Goal: Information Seeking & Learning: Learn about a topic

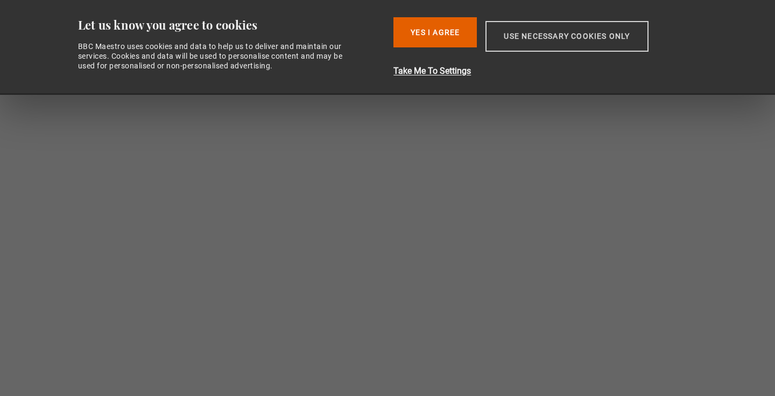
click at [545, 37] on button "Use necessary cookies only" at bounding box center [567, 36] width 163 height 31
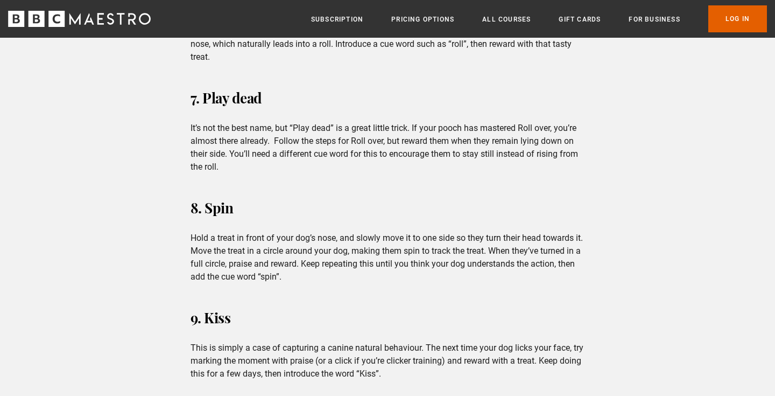
scroll to position [1756, 0]
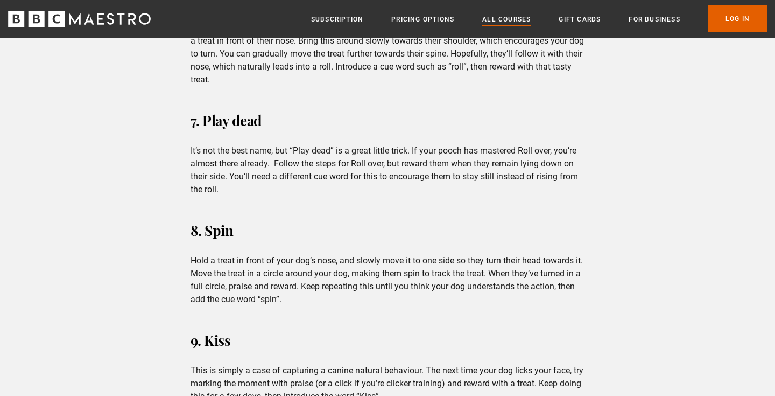
click at [511, 21] on link "All Courses" at bounding box center [506, 19] width 48 height 11
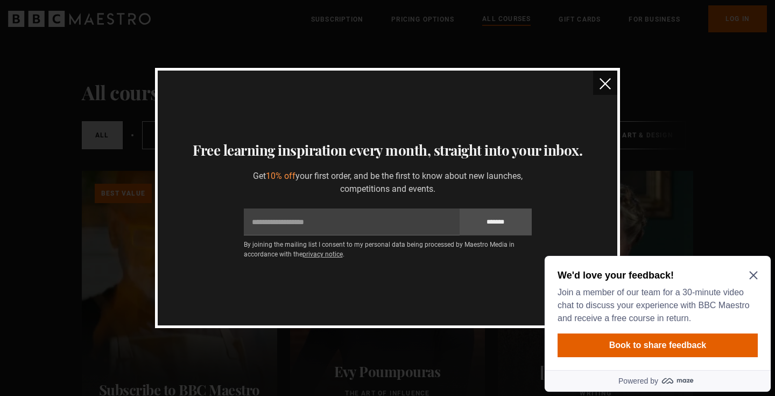
click at [605, 83] on img "close" at bounding box center [605, 83] width 11 height 11
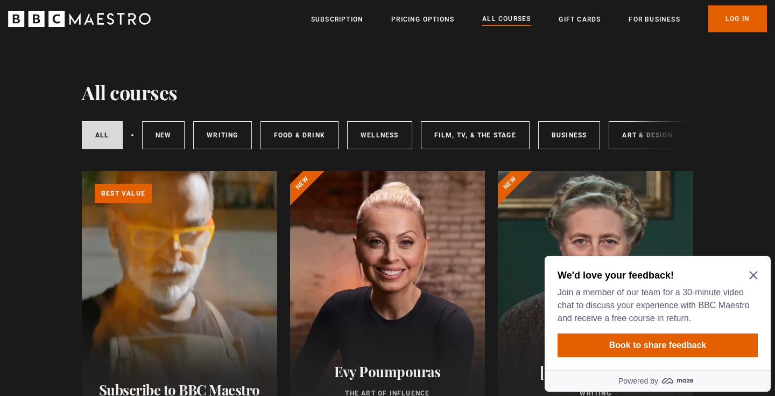
click at [753, 272] on icon "Close Maze Prompt" at bounding box center [754, 275] width 9 height 9
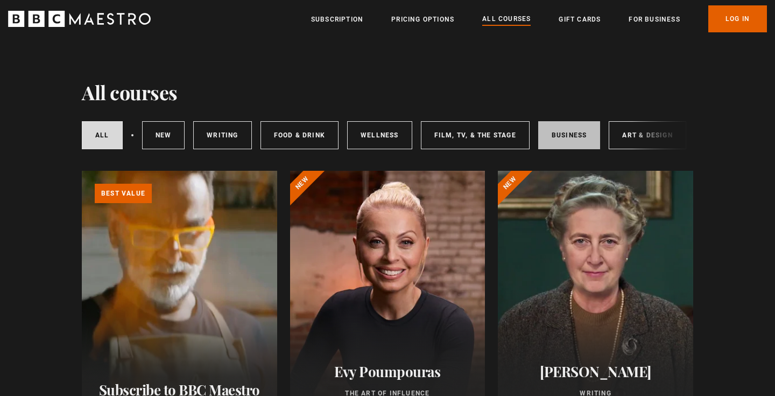
click at [565, 129] on link "Business" at bounding box center [569, 135] width 62 height 28
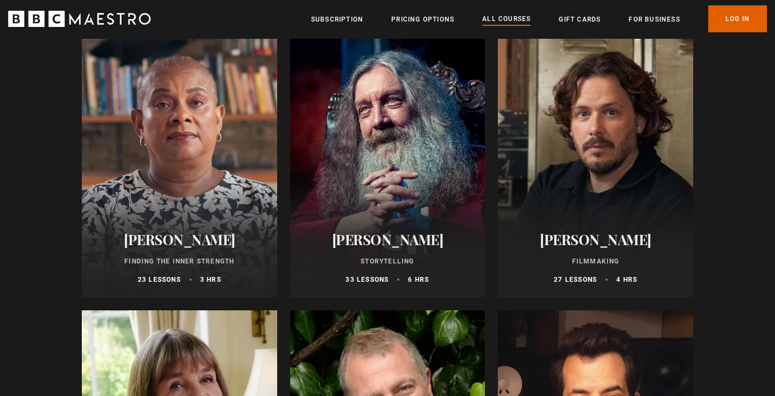
scroll to position [2846, 0]
click at [345, 16] on link "Subscription" at bounding box center [337, 19] width 52 height 11
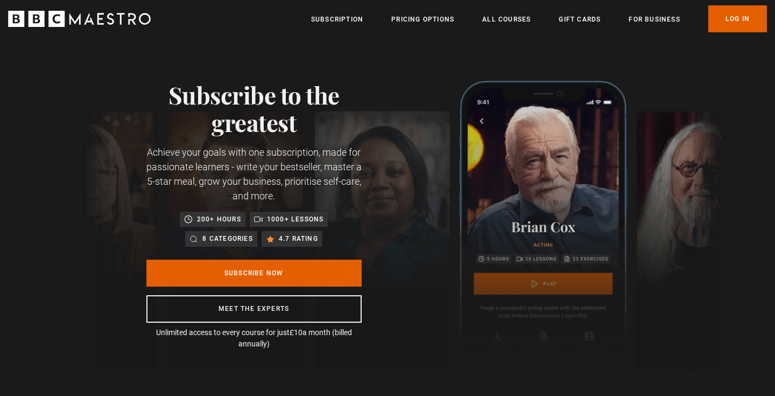
scroll to position [0, 988]
click at [495, 19] on link "All Courses" at bounding box center [506, 19] width 48 height 11
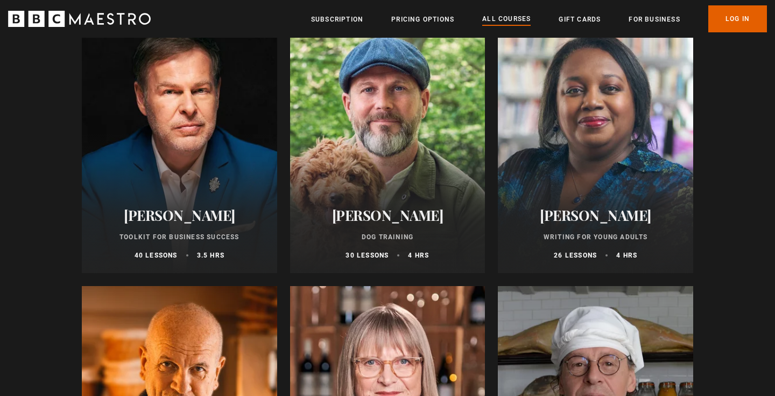
scroll to position [3416, 0]
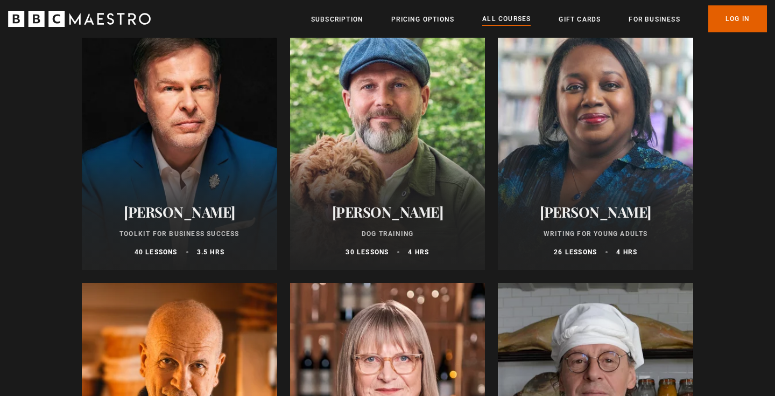
click at [368, 150] on div at bounding box center [387, 140] width 195 height 258
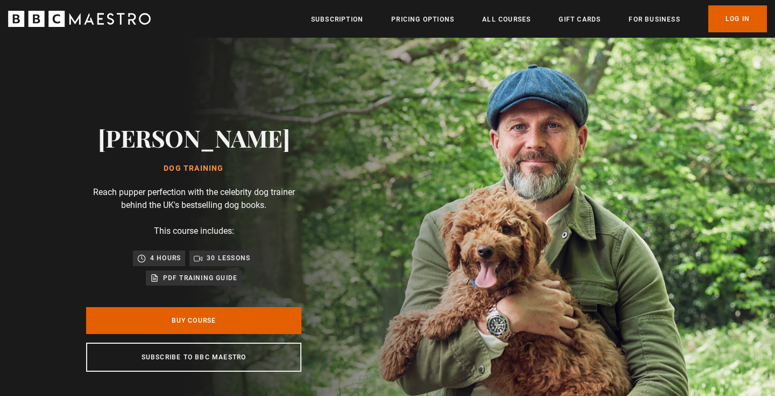
scroll to position [0, 141]
click at [199, 278] on p "PDF training guide" at bounding box center [200, 277] width 75 height 11
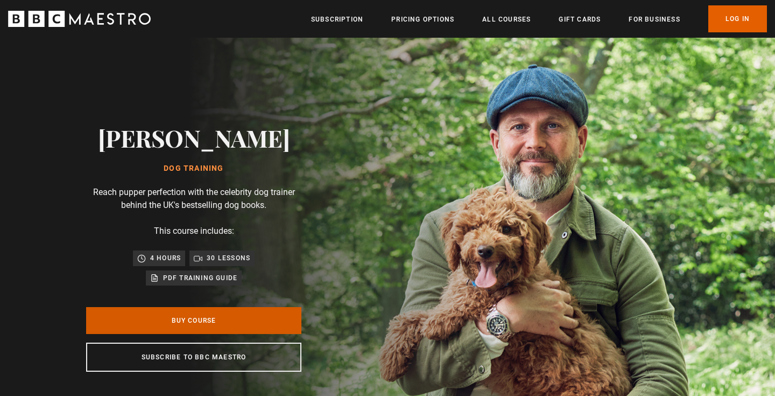
click at [192, 319] on link "Buy Course" at bounding box center [193, 320] width 215 height 27
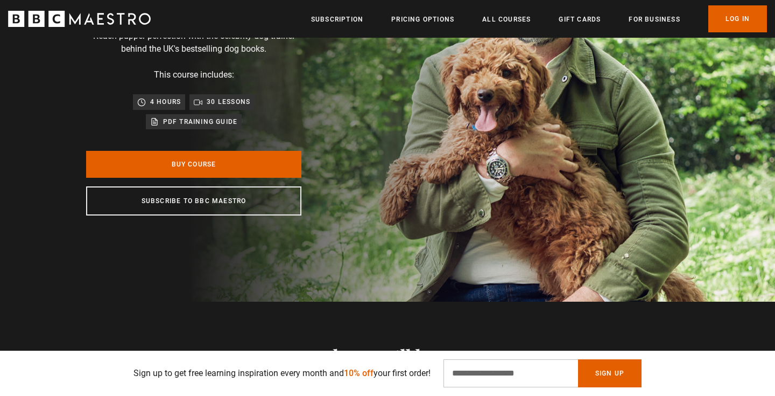
scroll to position [158, 0]
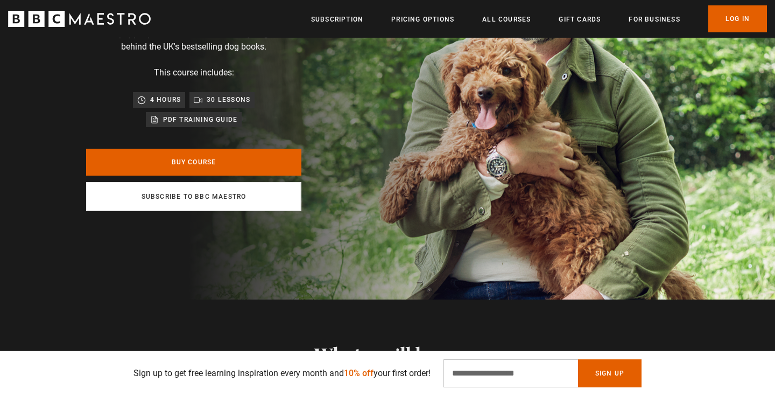
click at [215, 197] on link "Subscribe to BBC Maestro" at bounding box center [193, 196] width 215 height 29
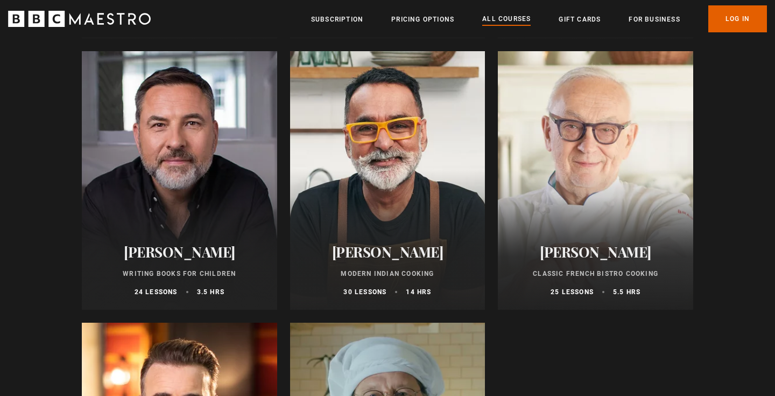
scroll to position [3918, 0]
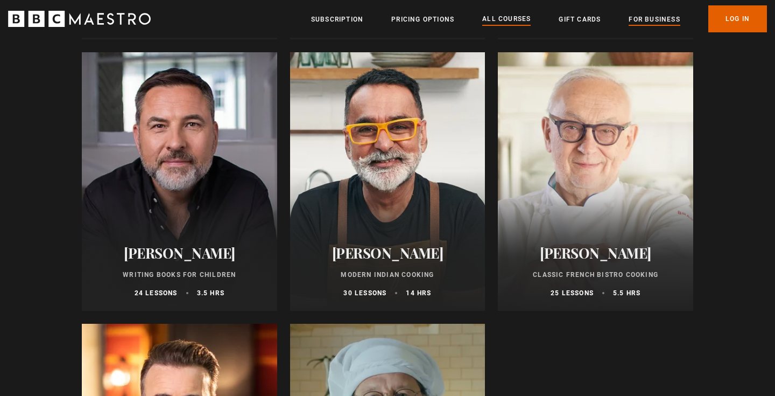
click at [655, 17] on link "For business" at bounding box center [654, 19] width 51 height 11
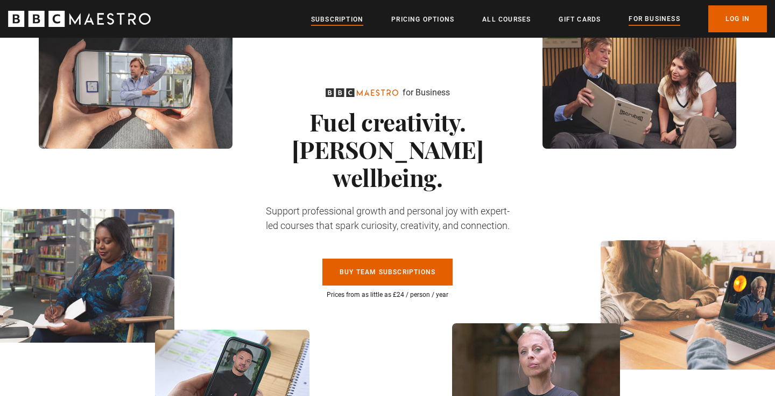
click at [344, 15] on link "Subscription" at bounding box center [337, 19] width 52 height 11
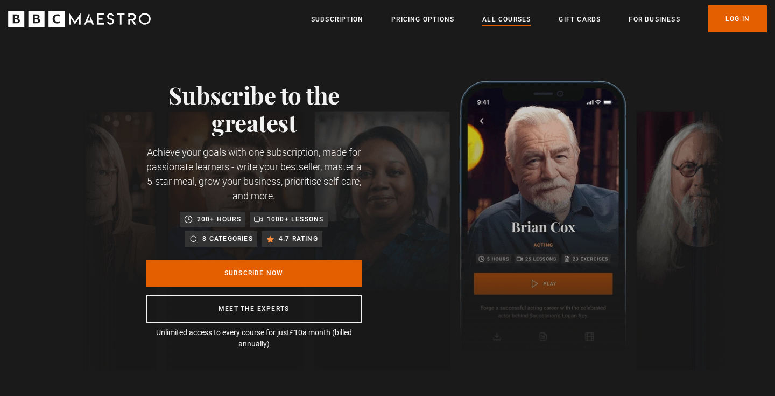
click at [519, 18] on link "All Courses" at bounding box center [506, 19] width 48 height 11
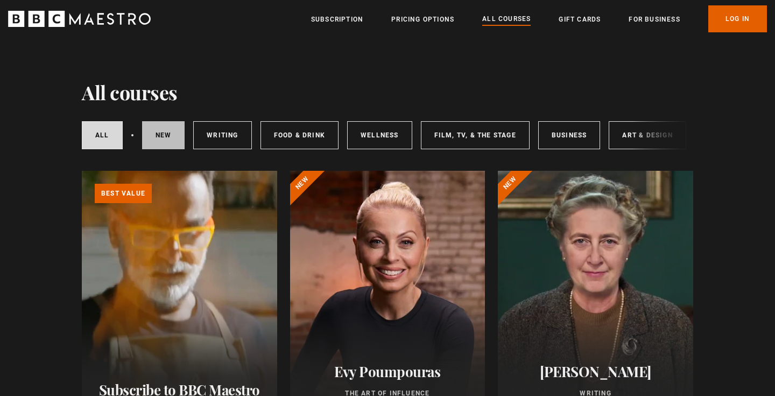
click at [159, 133] on link "New courses" at bounding box center [163, 135] width 43 height 28
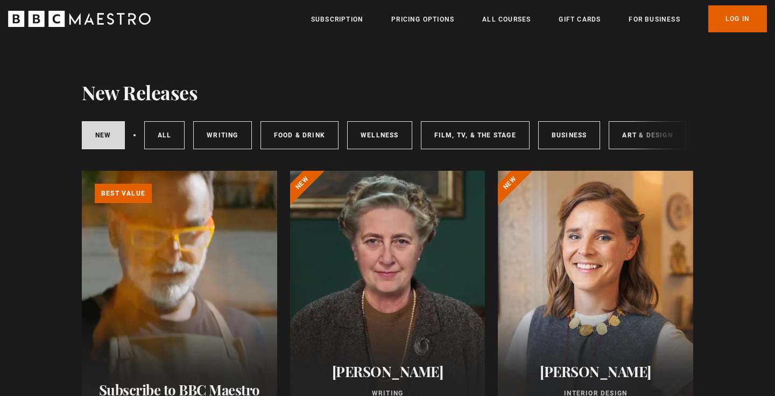
click at [639, 140] on div "New courses All courses Writing Food & Drink Wellness Film, TV, & The Stage Bus…" at bounding box center [388, 135] width 612 height 37
click at [560, 138] on link "Business" at bounding box center [569, 135] width 62 height 28
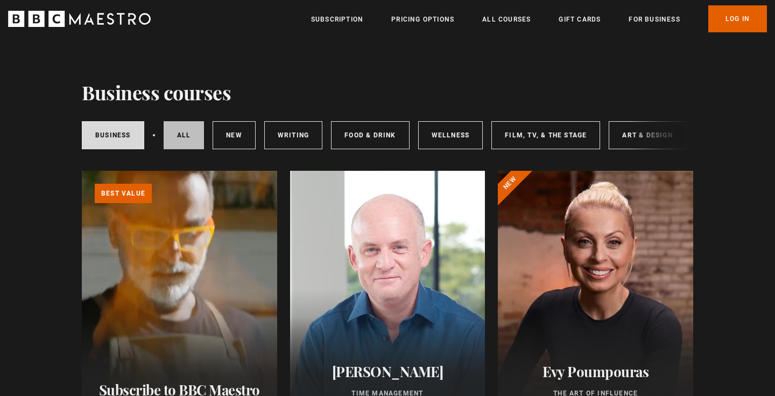
click at [181, 139] on link "All courses" at bounding box center [184, 135] width 41 height 28
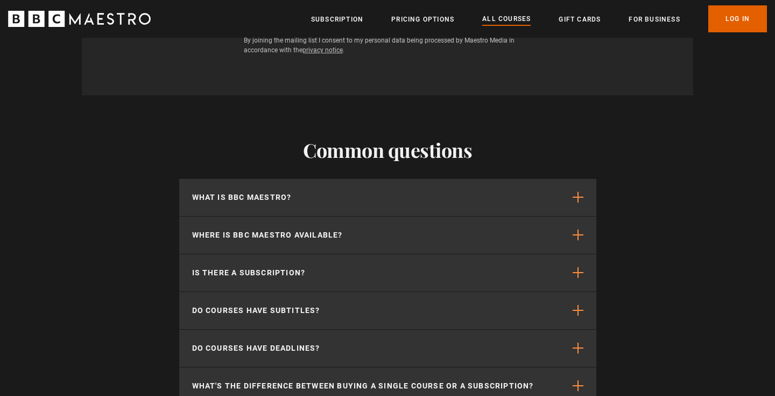
scroll to position [4747, 0]
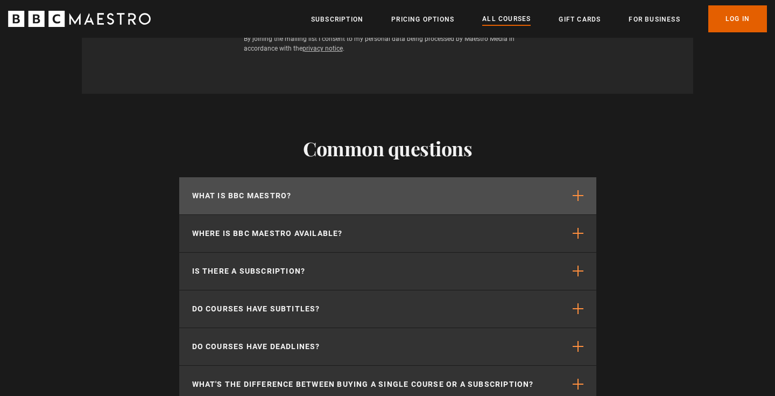
click at [272, 191] on p "What is BBC Maestro?" at bounding box center [242, 195] width 100 height 11
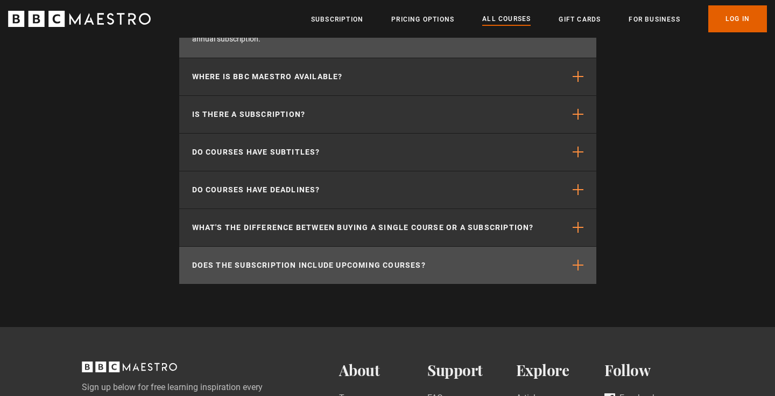
scroll to position [4969, 0]
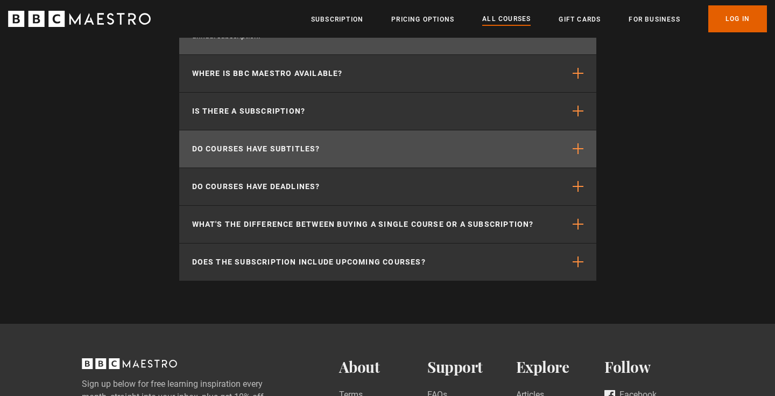
click at [309, 148] on p "Do courses have subtitles?" at bounding box center [256, 148] width 128 height 11
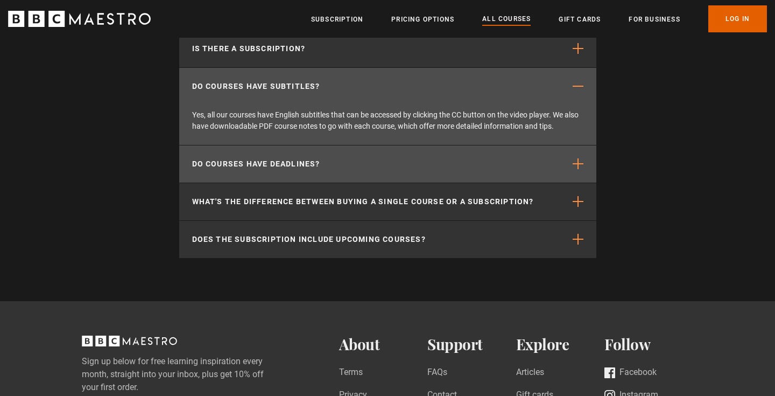
click at [306, 162] on p "Do courses have deadlines?" at bounding box center [256, 163] width 128 height 11
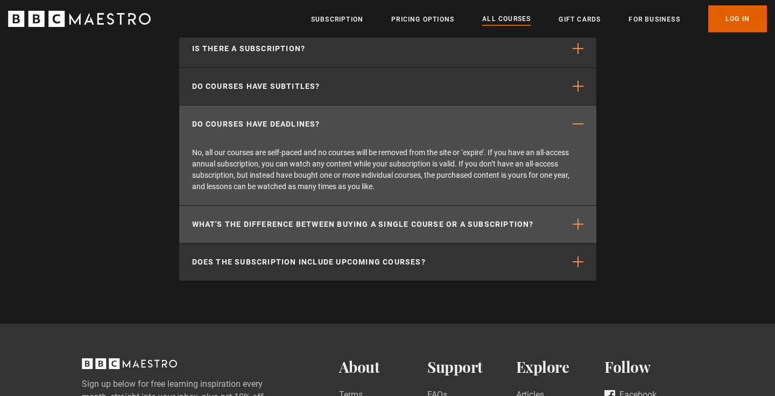
click at [314, 225] on p "What's the difference between buying a single course or a subscription?" at bounding box center [363, 224] width 342 height 11
